Goal: Transaction & Acquisition: Purchase product/service

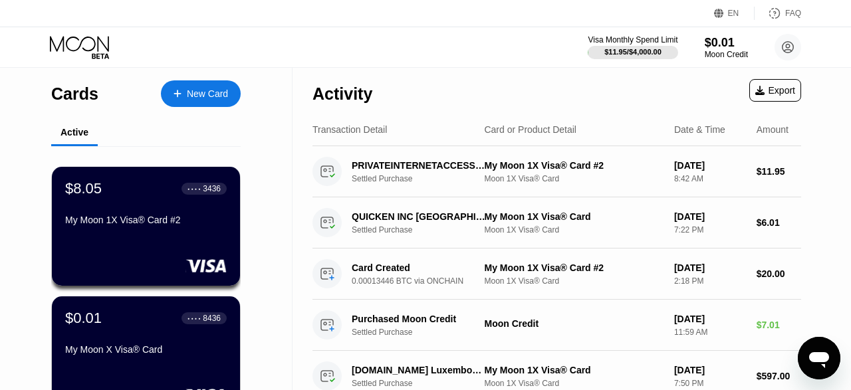
click at [227, 98] on div "New Card" at bounding box center [207, 93] width 41 height 11
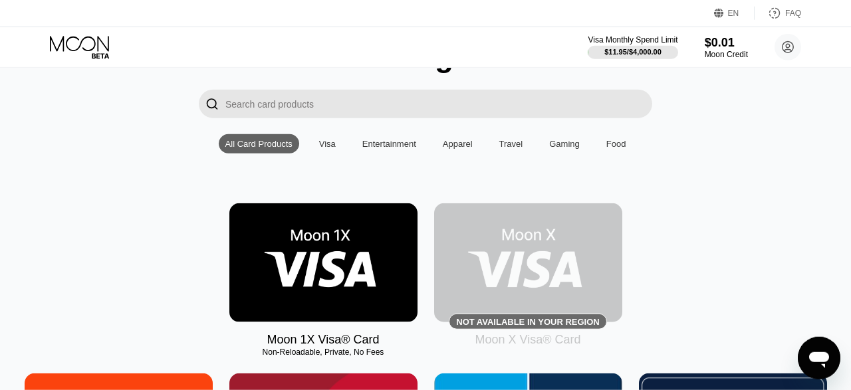
scroll to position [105, 0]
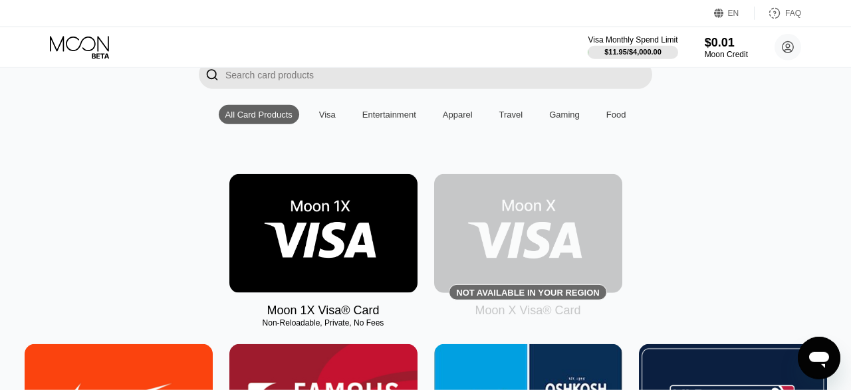
click at [301, 221] on img at bounding box center [323, 233] width 188 height 119
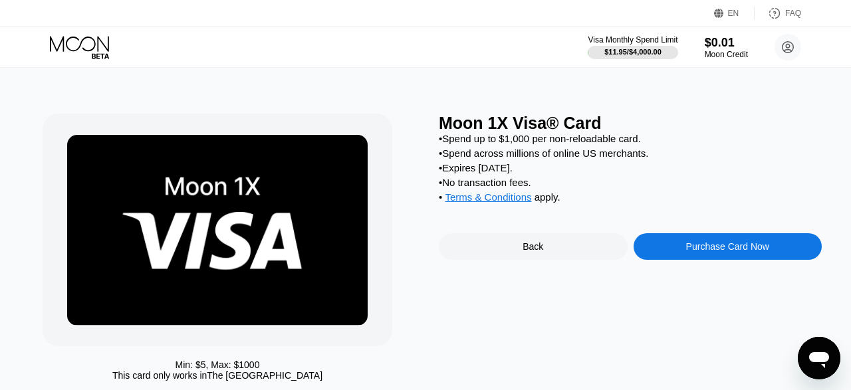
click at [746, 252] on div "Purchase Card Now" at bounding box center [727, 246] width 83 height 11
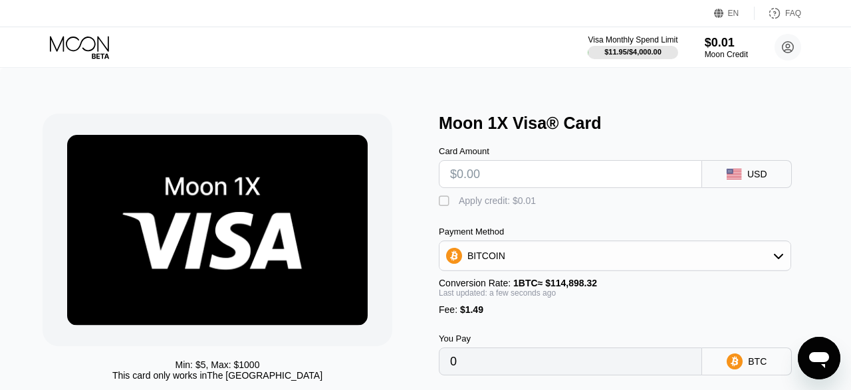
click at [504, 184] on input "text" at bounding box center [570, 174] width 241 height 27
type input "$2"
type input "0.00003038"
type input "$25"
type input "0.00023056"
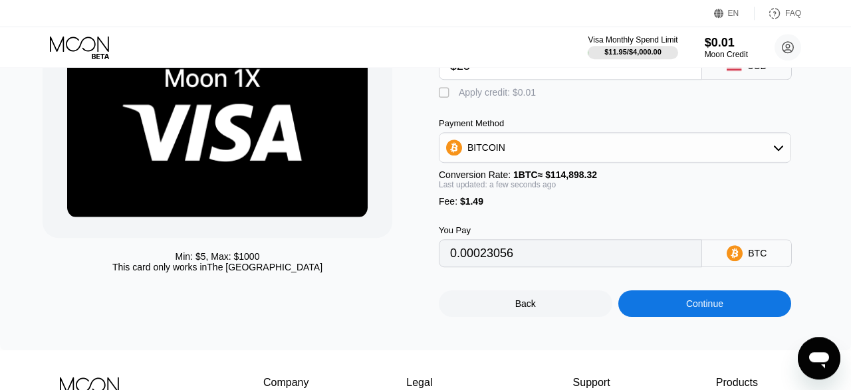
scroll to position [122, 0]
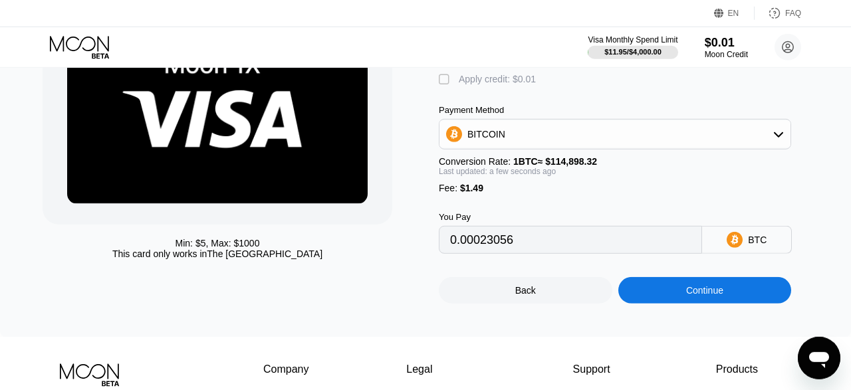
type input "$25"
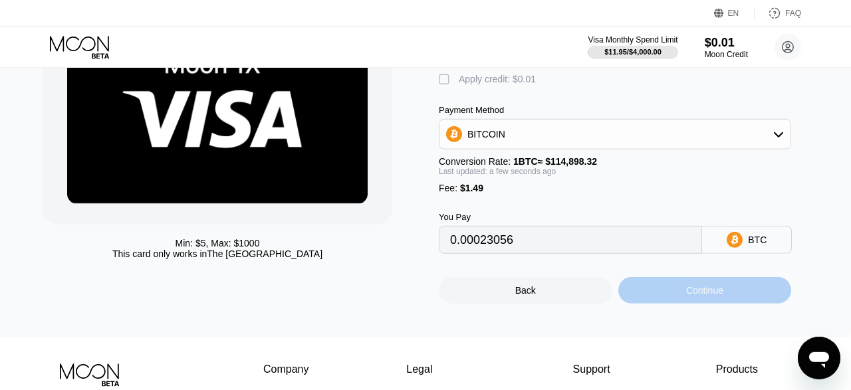
click at [710, 296] on div "Continue" at bounding box center [704, 290] width 37 height 11
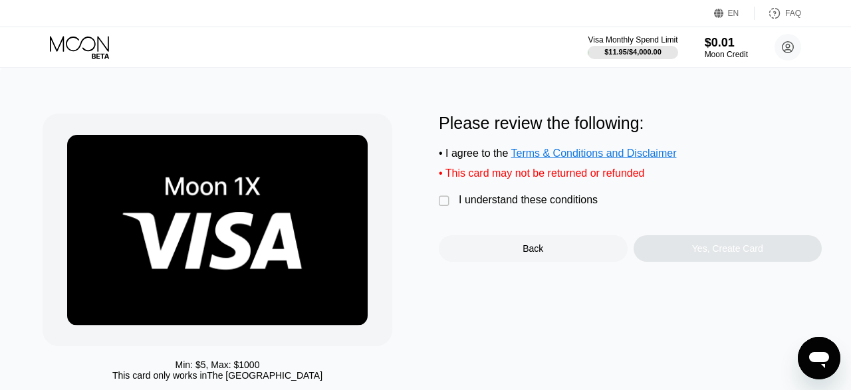
click at [485, 206] on div "I understand these conditions" at bounding box center [528, 200] width 139 height 12
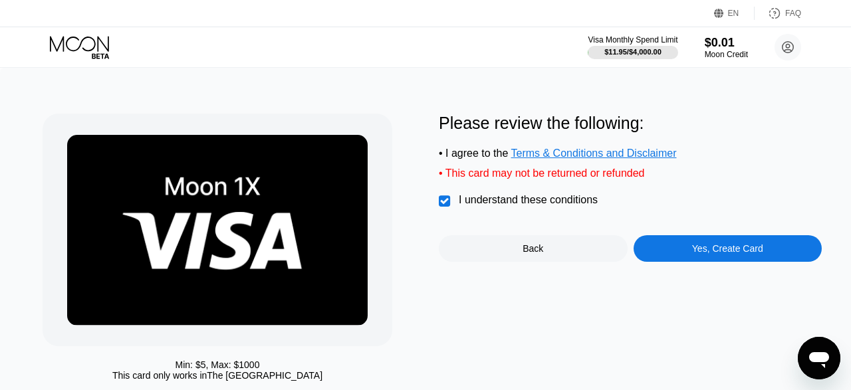
click at [698, 254] on div "Yes, Create Card" at bounding box center [727, 248] width 71 height 11
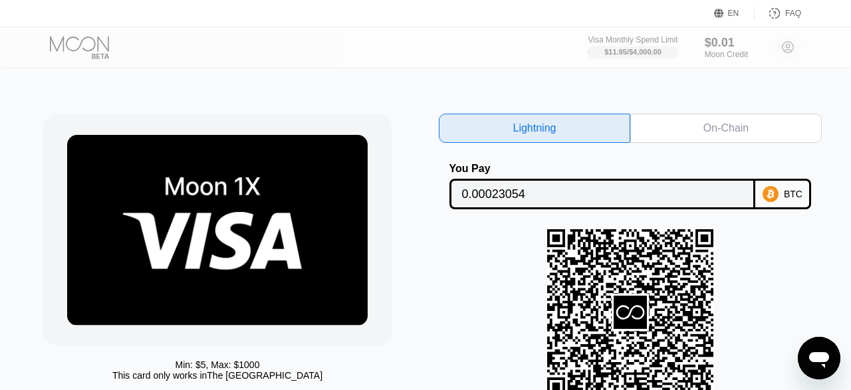
click at [721, 124] on div "On-Chain" at bounding box center [726, 128] width 45 height 13
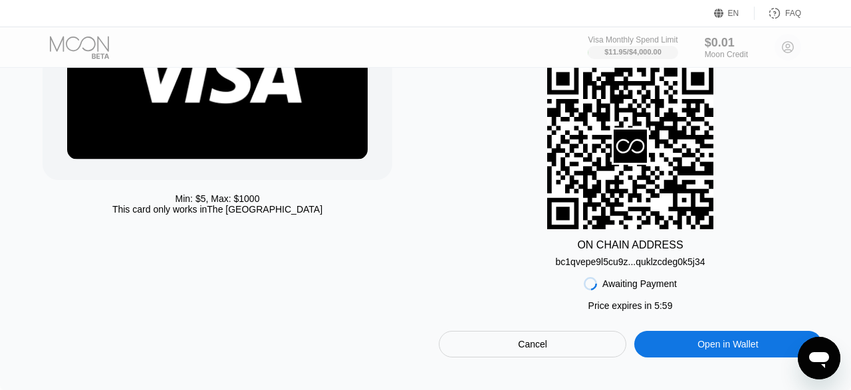
scroll to position [168, 0]
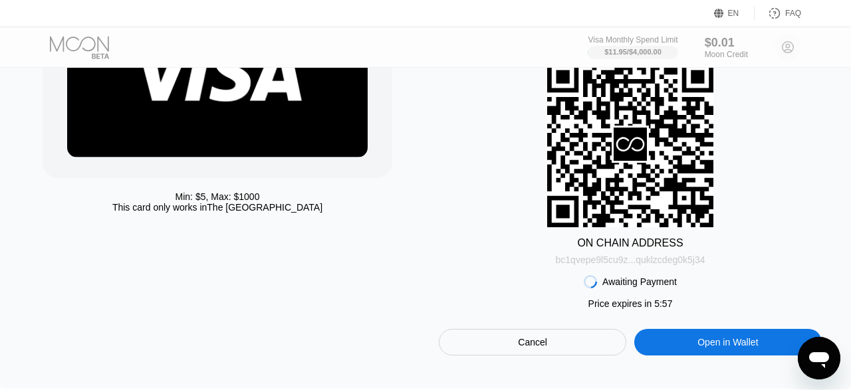
click at [647, 264] on div "bc1qvepe9l5cu9z...quklzcdeg0k5j34" at bounding box center [631, 260] width 150 height 11
click at [804, 176] on div "ON CHAIN ADDRESS bc1qvepe9l5cu9z...quklzcdeg0k5j34" at bounding box center [630, 163] width 383 height 204
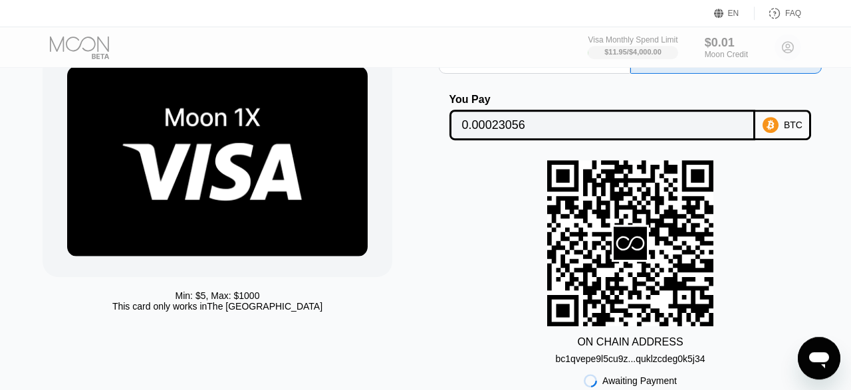
scroll to position [21, 0]
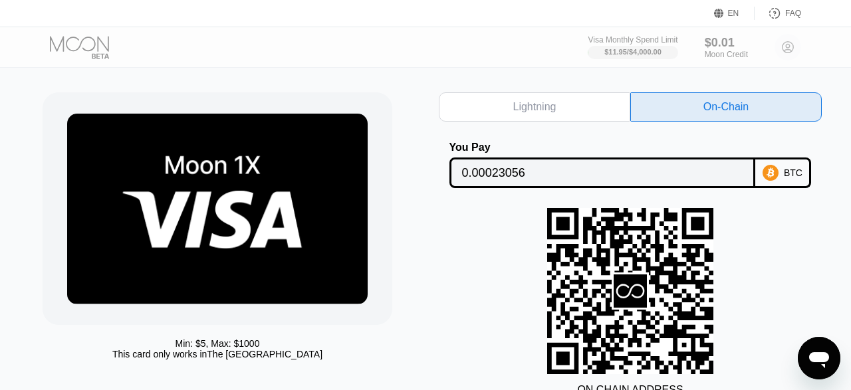
scroll to position [21, 0]
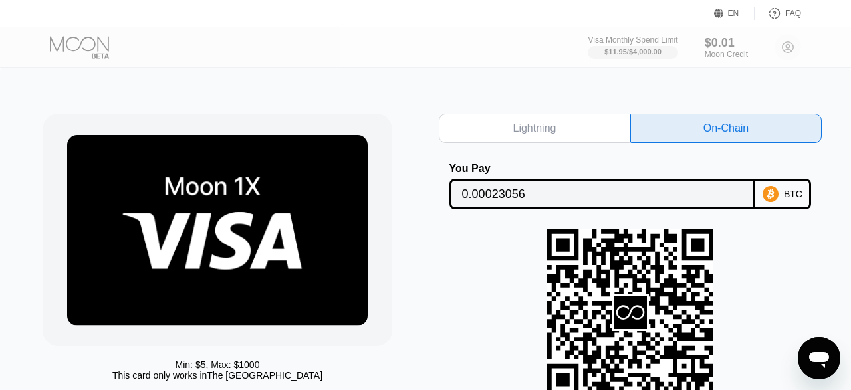
scroll to position [21, 0]
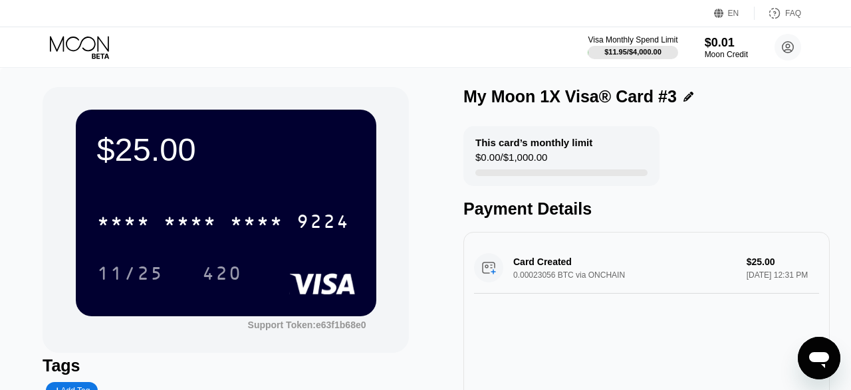
click at [258, 194] on div "$25.00 * * * * * * * * * * * * 9224 11/25 420" at bounding box center [226, 213] width 301 height 206
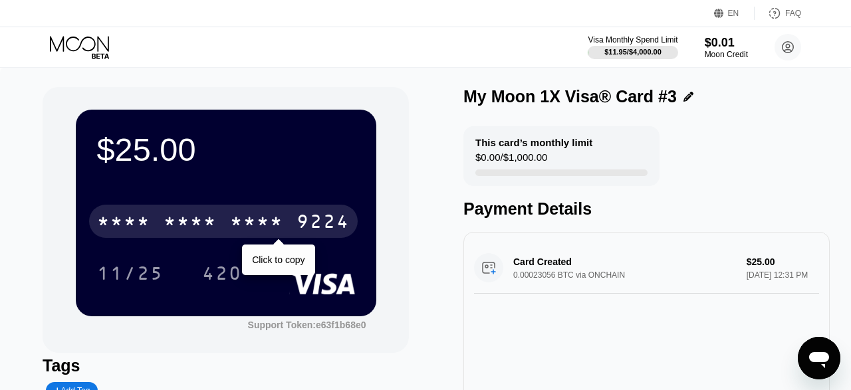
click at [233, 227] on div "* * * *" at bounding box center [256, 223] width 53 height 21
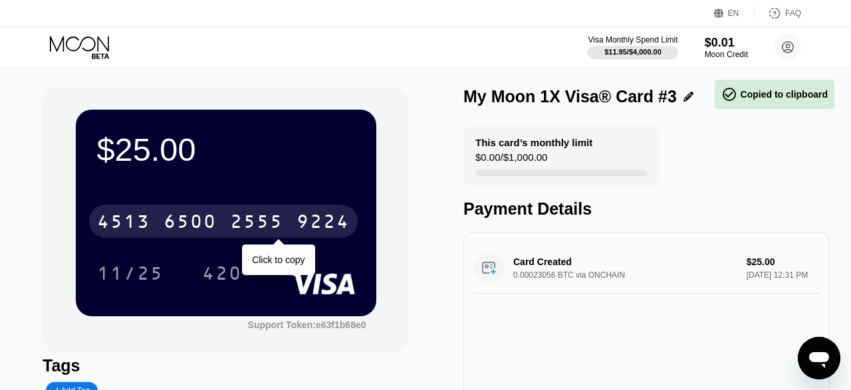
click at [270, 227] on div "2555" at bounding box center [256, 223] width 53 height 21
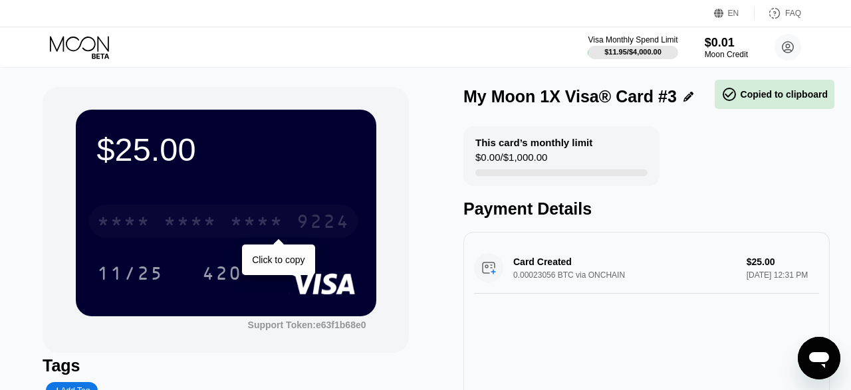
click at [260, 229] on div "* * * *" at bounding box center [256, 223] width 53 height 21
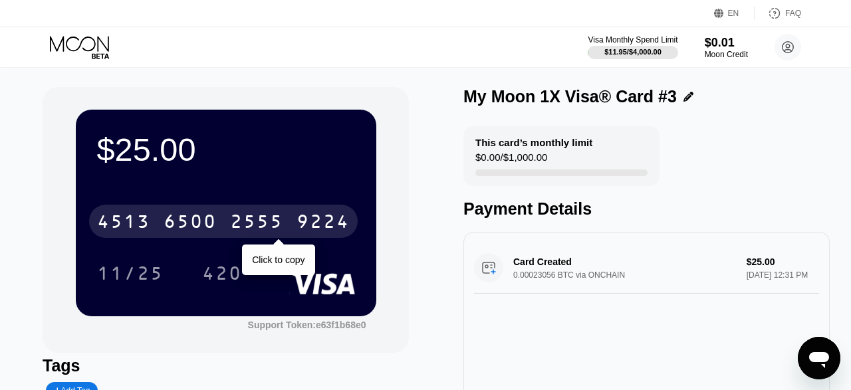
click at [217, 217] on div "4513 6500 2555 9224" at bounding box center [223, 221] width 269 height 33
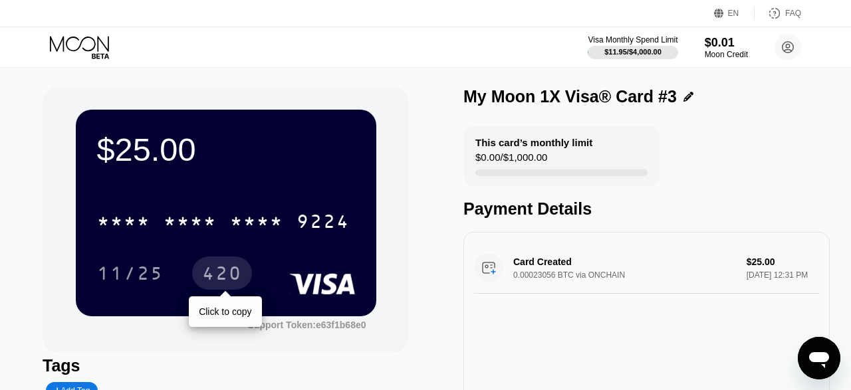
click at [231, 277] on div "420" at bounding box center [222, 275] width 40 height 21
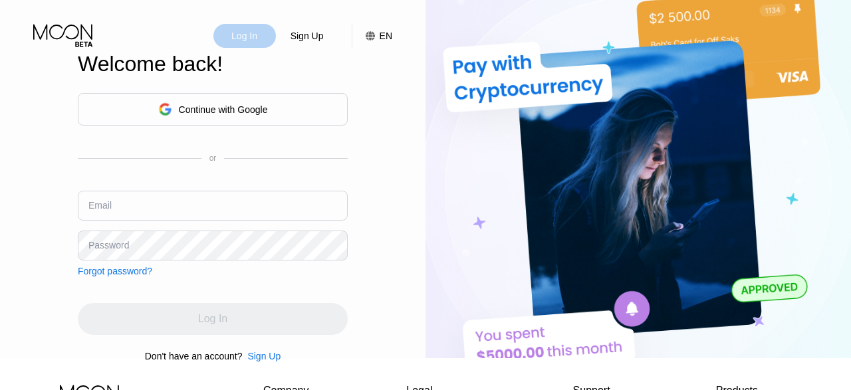
click at [247, 42] on div "Log In" at bounding box center [244, 35] width 29 height 13
click at [251, 115] on div "Continue with Google" at bounding box center [223, 109] width 89 height 11
